Goal: Information Seeking & Learning: Learn about a topic

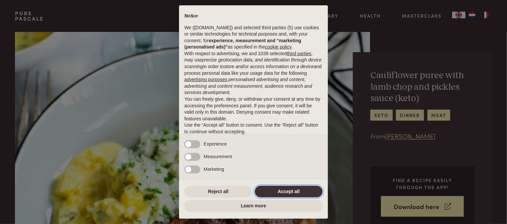
click at [293, 194] on button "Accept all" at bounding box center [289, 192] width 68 height 12
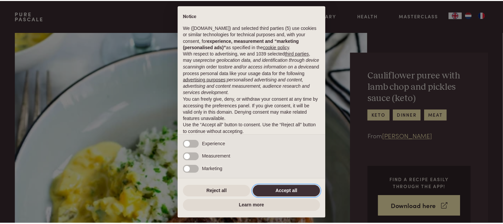
scroll to position [17, 0]
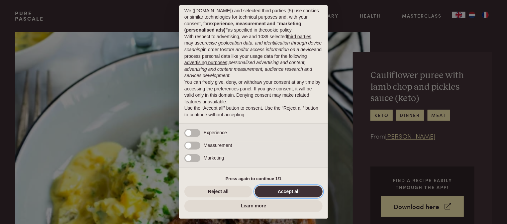
click at [294, 192] on button "Accept all" at bounding box center [289, 192] width 68 height 12
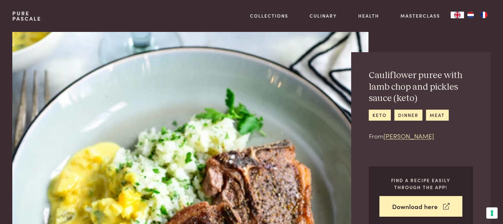
click at [484, 13] on img "FR" at bounding box center [484, 15] width 8 height 7
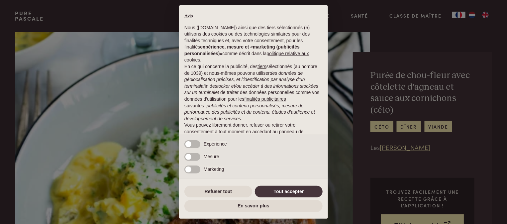
click at [460, 18] on div "× Avis Nous ([DOMAIN_NAME]) ainsi que des tiers sélectionnés (5) utilisons des …" at bounding box center [253, 112] width 507 height 224
click at [276, 191] on button "Tout accepter" at bounding box center [289, 192] width 68 height 12
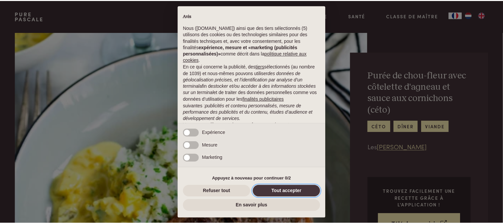
scroll to position [50, 0]
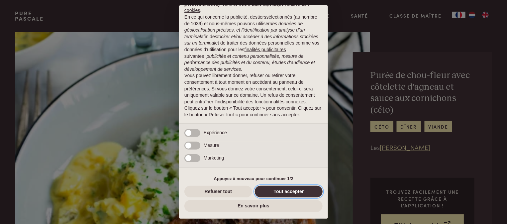
click at [300, 193] on button "Tout accepter" at bounding box center [289, 192] width 68 height 12
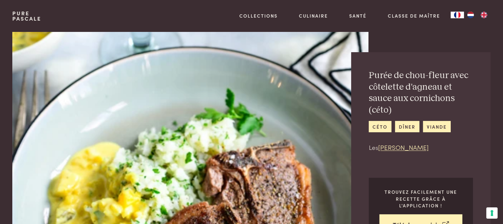
click at [455, 16] on img "FR" at bounding box center [457, 15] width 8 height 7
click at [456, 16] on img "FR" at bounding box center [457, 15] width 8 height 7
click at [470, 13] on img "NL" at bounding box center [470, 15] width 8 height 7
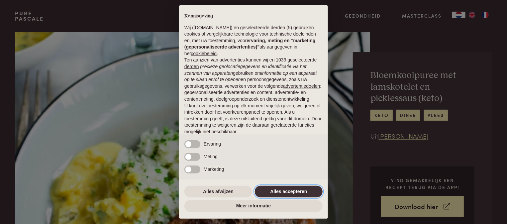
click at [275, 188] on button "Alles accepteren" at bounding box center [289, 192] width 68 height 12
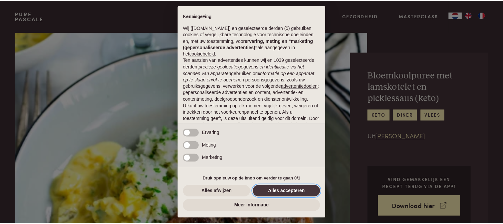
scroll to position [43, 0]
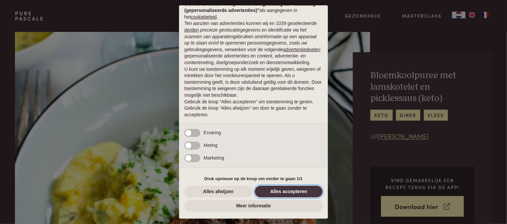
click at [279, 192] on button "Alles accepteren" at bounding box center [289, 192] width 68 height 12
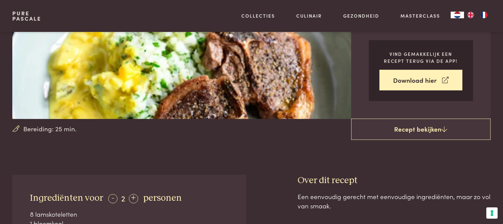
scroll to position [160, 0]
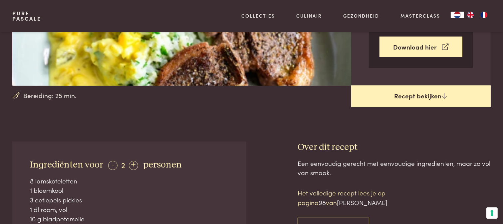
click at [425, 95] on link "Recept bekijken" at bounding box center [420, 95] width 139 height 21
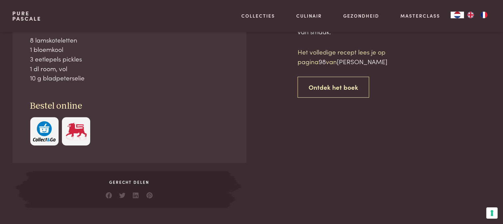
scroll to position [301, 0]
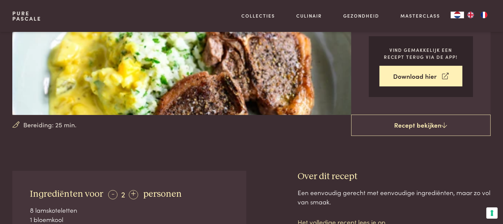
scroll to position [101, 0]
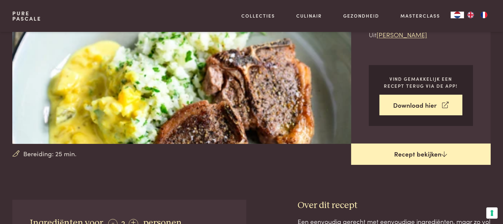
click at [406, 153] on link "Recept bekijken" at bounding box center [420, 154] width 139 height 21
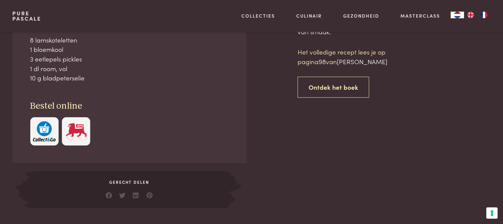
scroll to position [301, 0]
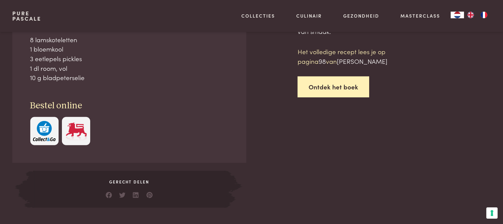
click at [332, 88] on link "Ontdek het boek" at bounding box center [333, 86] width 72 height 21
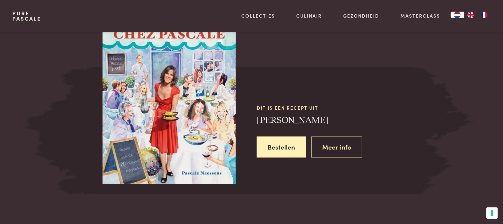
scroll to position [579, 0]
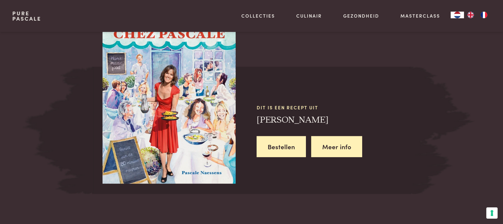
click at [336, 148] on link "Meer info" at bounding box center [336, 146] width 51 height 21
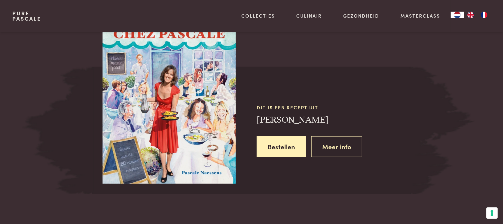
scroll to position [301, 0]
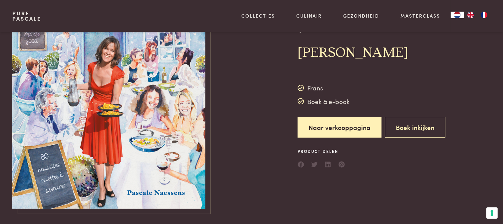
scroll to position [100, 0]
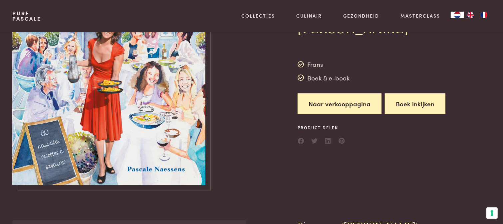
click at [412, 108] on button "Boek inkijken" at bounding box center [414, 103] width 61 height 21
